Goal: Task Accomplishment & Management: Use online tool/utility

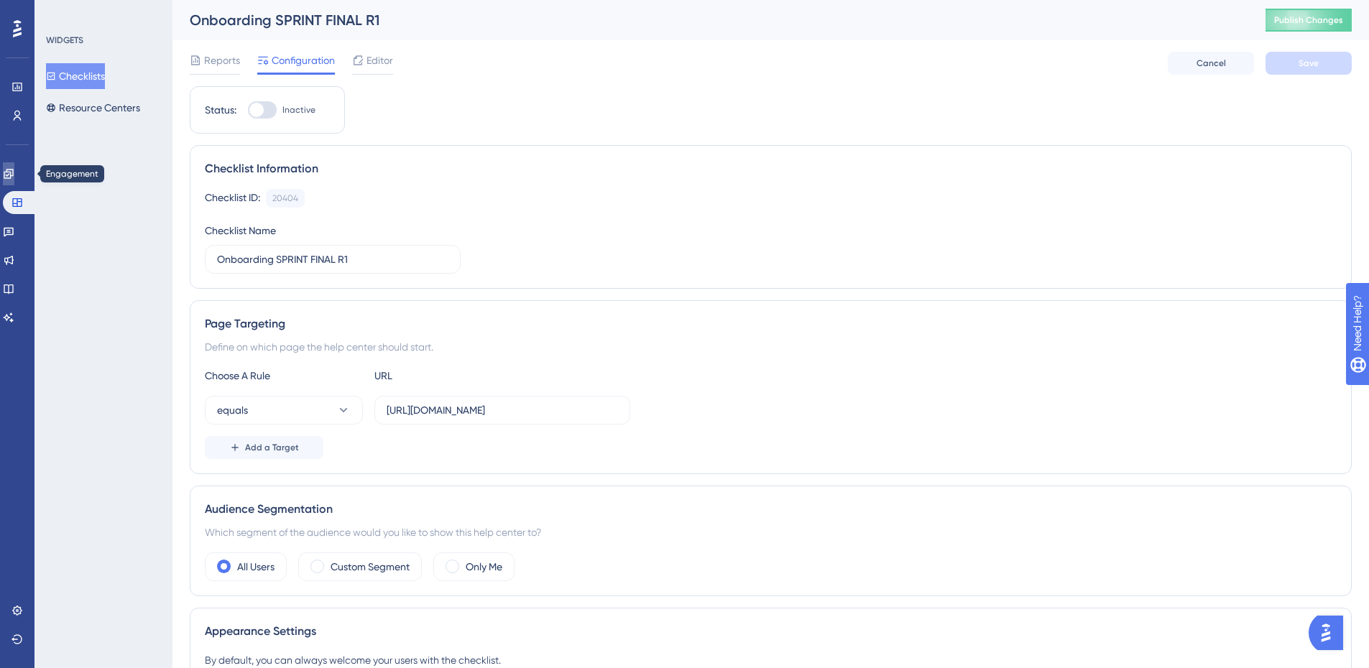
click at [13, 174] on icon at bounding box center [8, 173] width 9 height 9
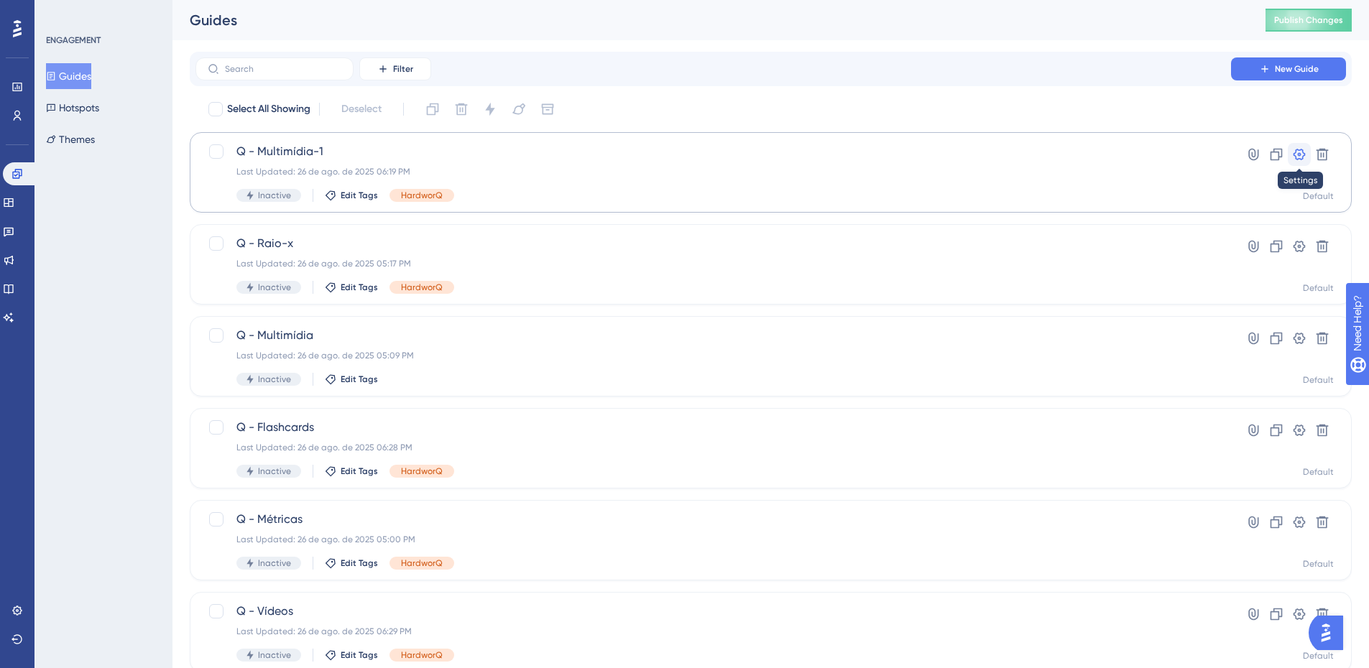
click at [1299, 154] on icon at bounding box center [1299, 154] width 14 height 14
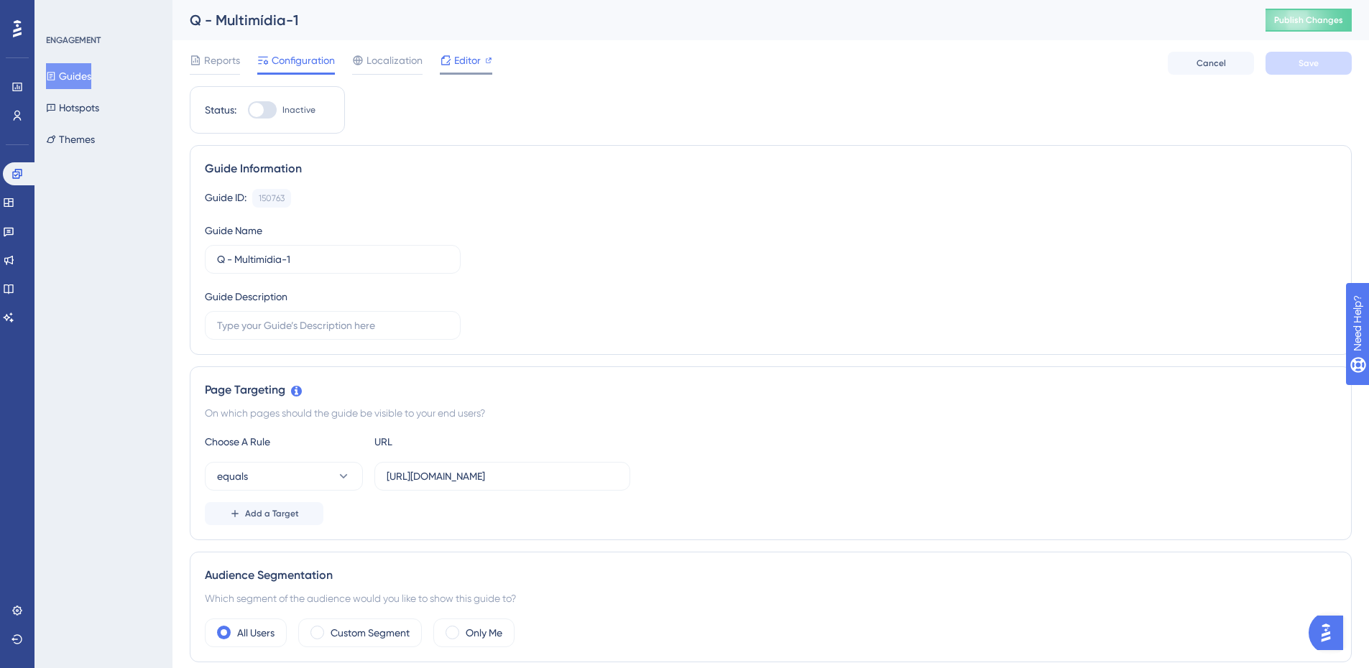
click at [459, 56] on span "Editor" at bounding box center [467, 60] width 27 height 17
